Goal: Information Seeking & Learning: Learn about a topic

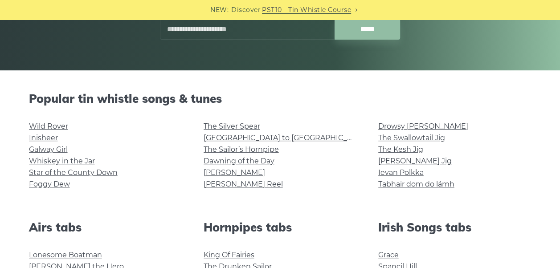
scroll to position [164, 0]
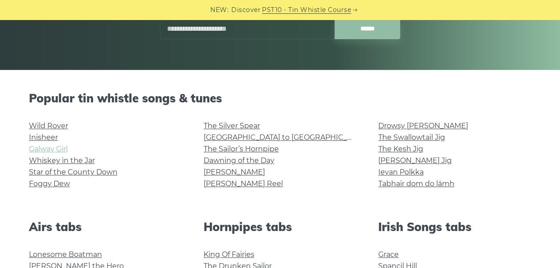
click at [49, 150] on link "Galway Girl" at bounding box center [48, 149] width 39 height 8
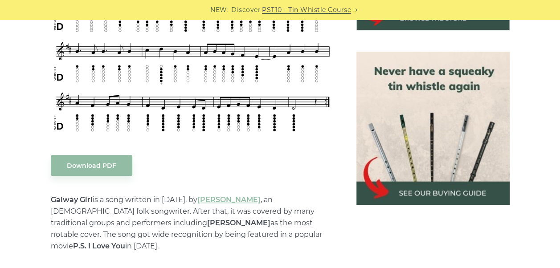
scroll to position [380, 0]
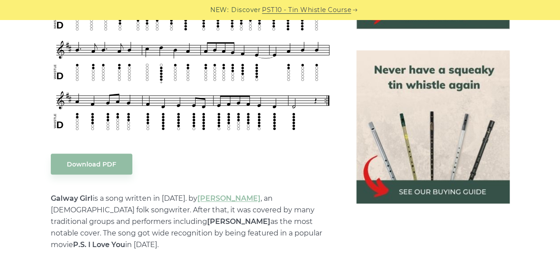
click at [431, 189] on img at bounding box center [432, 126] width 153 height 153
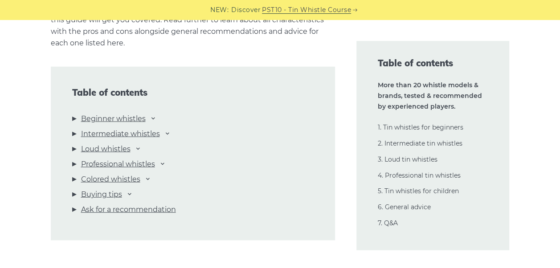
scroll to position [955, 0]
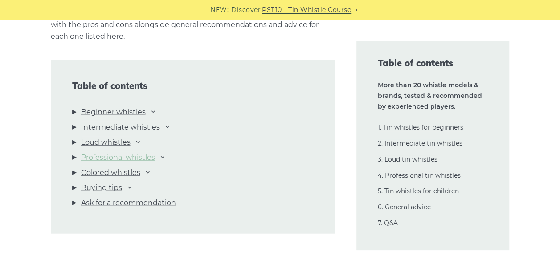
click at [118, 154] on link "Professional whistles" at bounding box center [118, 158] width 74 height 12
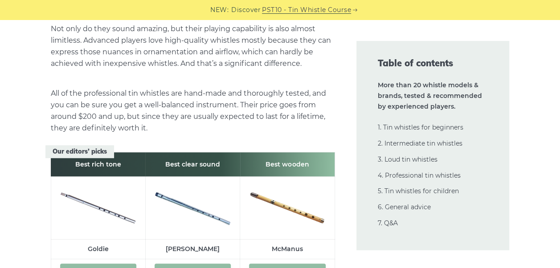
scroll to position [12097, 0]
click at [287, 264] on link "Check availability" at bounding box center [287, 273] width 76 height 18
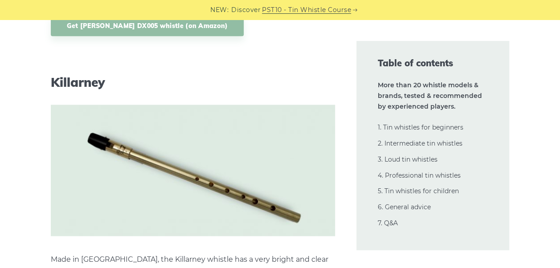
scroll to position [5614, 0]
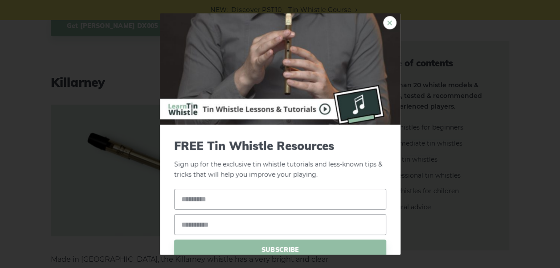
click at [383, 25] on link "×" at bounding box center [389, 22] width 13 height 13
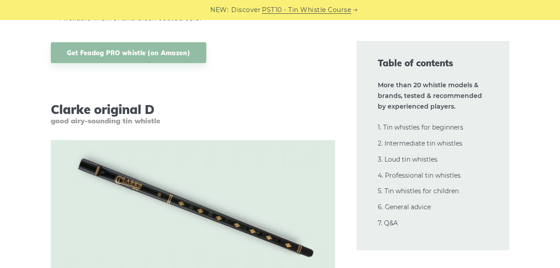
scroll to position [2799, 0]
